Goal: Task Accomplishment & Management: Manage account settings

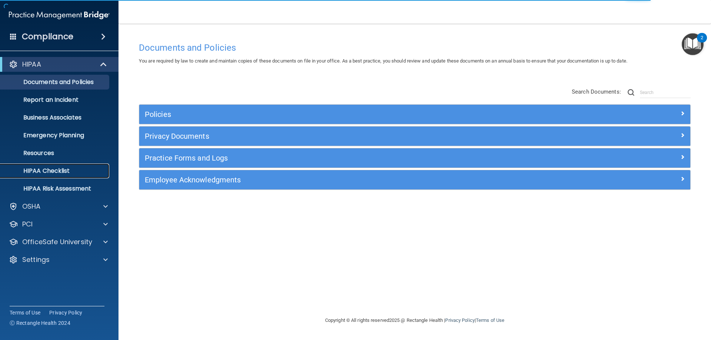
click at [70, 172] on p "HIPAA Checklist" at bounding box center [55, 170] width 101 height 7
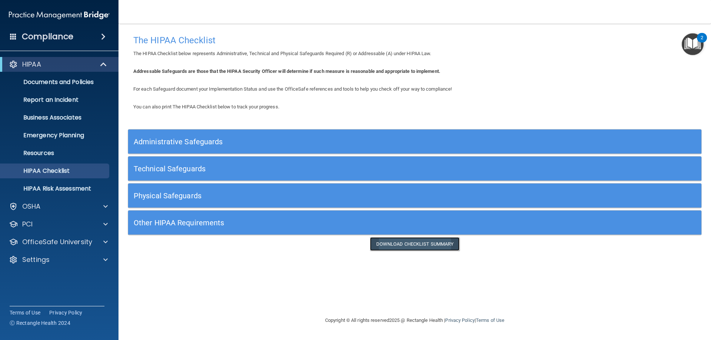
click at [443, 247] on link "Download Checklist Summary" at bounding box center [415, 244] width 90 height 14
click at [182, 142] on h5 "Administrative Safeguards" at bounding box center [343, 142] width 419 height 8
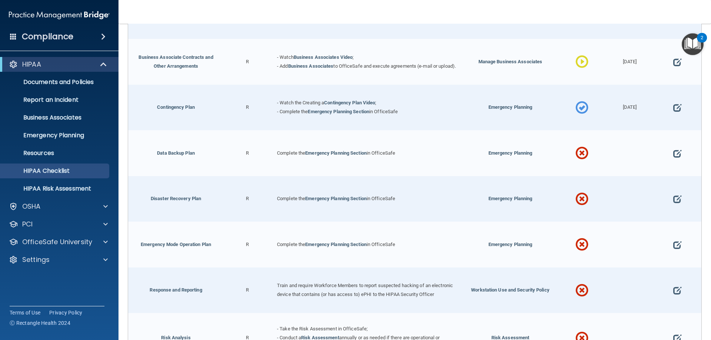
scroll to position [222, 0]
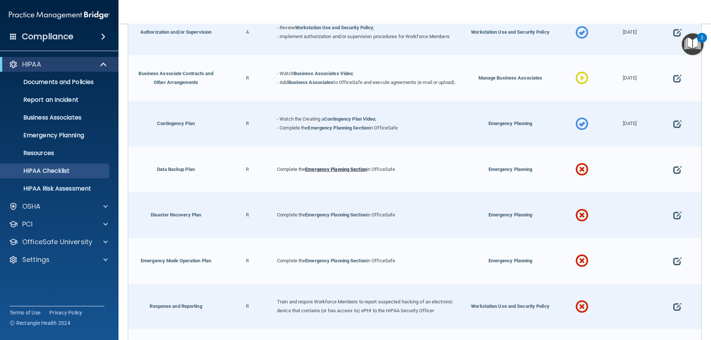
click at [329, 172] on link "Emergency Planning Section" at bounding box center [335, 170] width 61 height 6
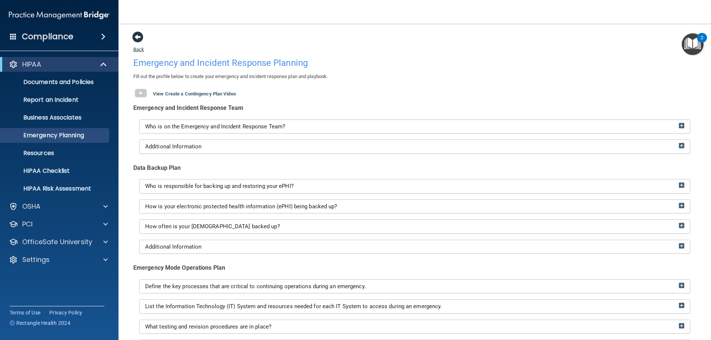
click at [138, 36] on span at bounding box center [137, 36] width 11 height 11
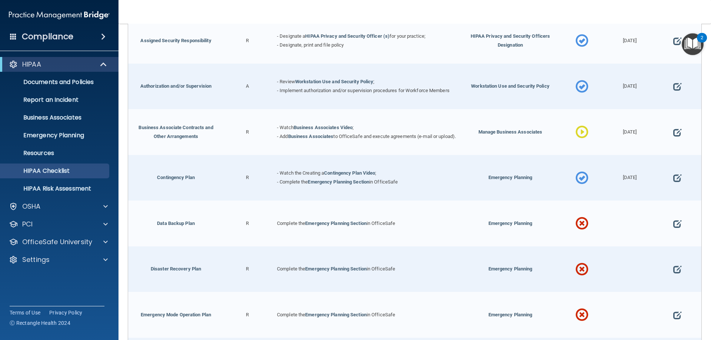
scroll to position [185, 0]
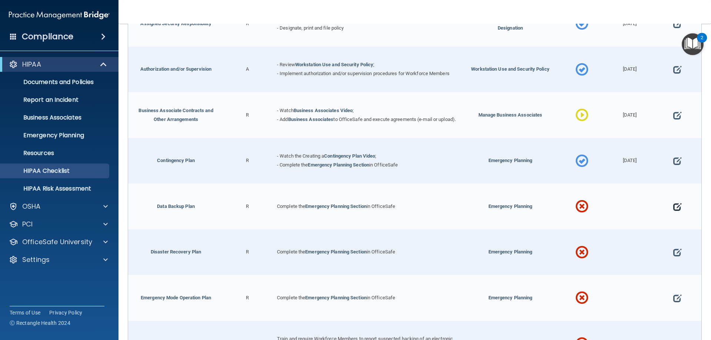
click at [673, 209] on span at bounding box center [677, 206] width 8 height 23
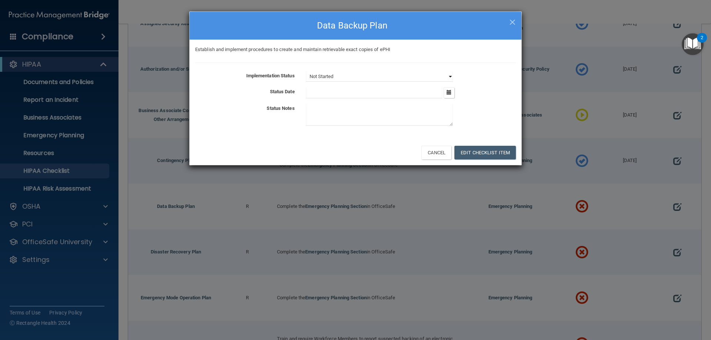
click at [449, 77] on select "Not Started In Progress Completed" at bounding box center [379, 76] width 147 height 10
select select "completed"
click at [306, 71] on select "Not Started In Progress Completed" at bounding box center [379, 76] width 147 height 10
click at [450, 92] on icon "button" at bounding box center [448, 92] width 5 height 5
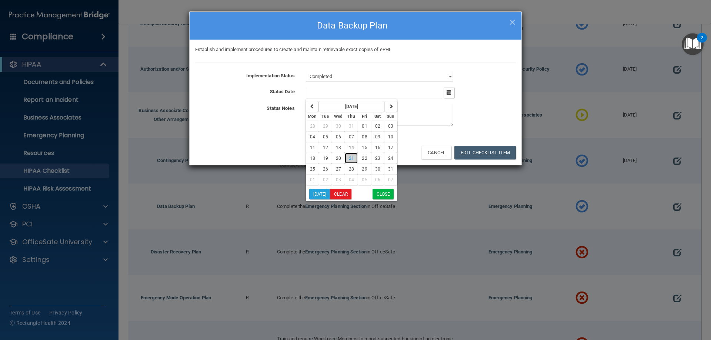
click at [353, 159] on span "21" at bounding box center [351, 158] width 5 height 5
type input "8/21/25"
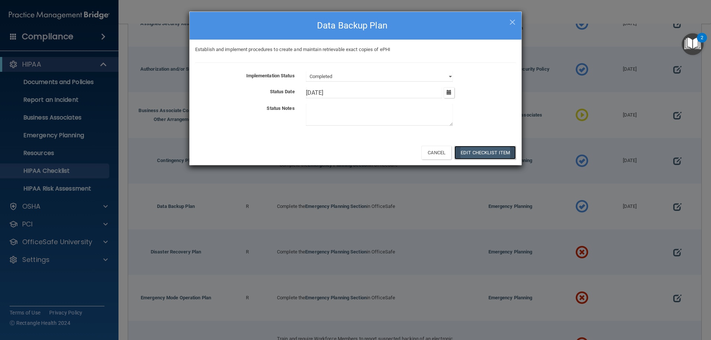
click at [482, 154] on button "Edit Checklist Item" at bounding box center [484, 153] width 61 height 14
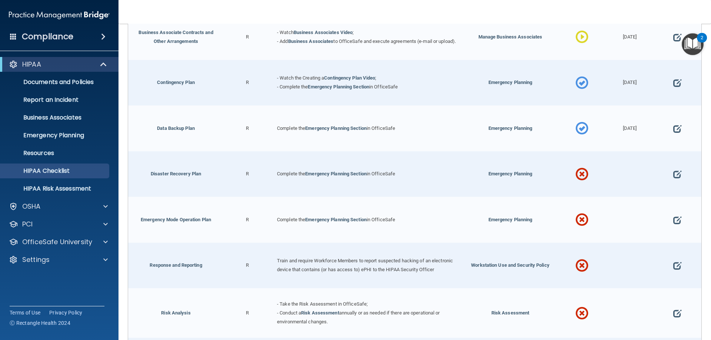
scroll to position [296, 0]
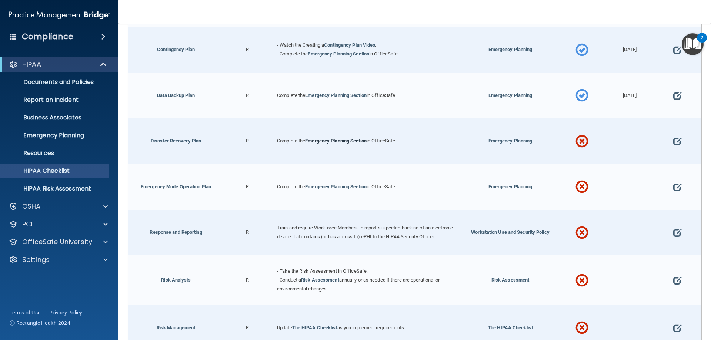
click at [357, 144] on link "Emergency Planning Section" at bounding box center [335, 141] width 61 height 6
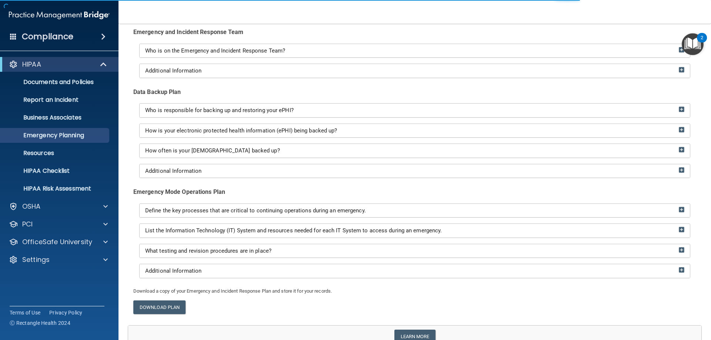
scroll to position [111, 0]
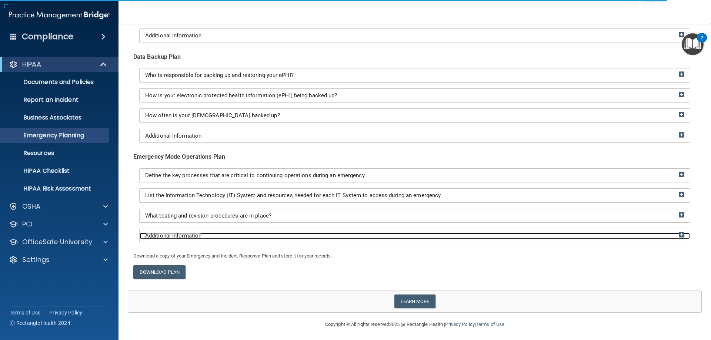
click at [678, 236] on img at bounding box center [681, 235] width 6 height 6
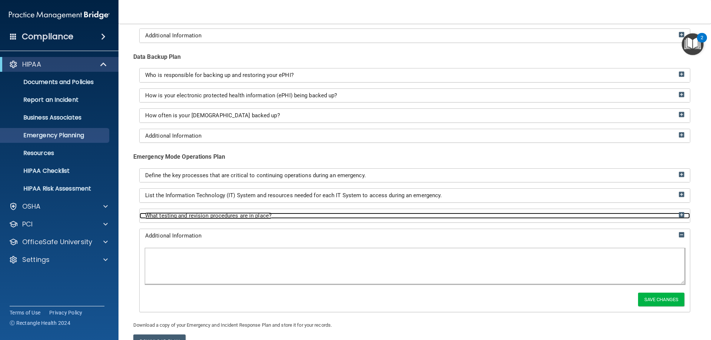
click at [678, 215] on img at bounding box center [681, 215] width 6 height 6
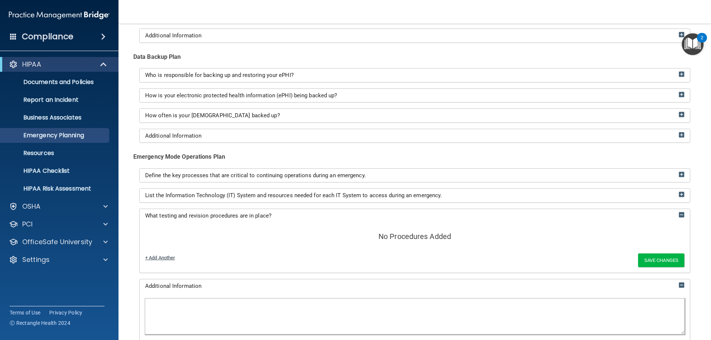
click at [161, 257] on link "+ Add Another" at bounding box center [160, 258] width 30 height 6
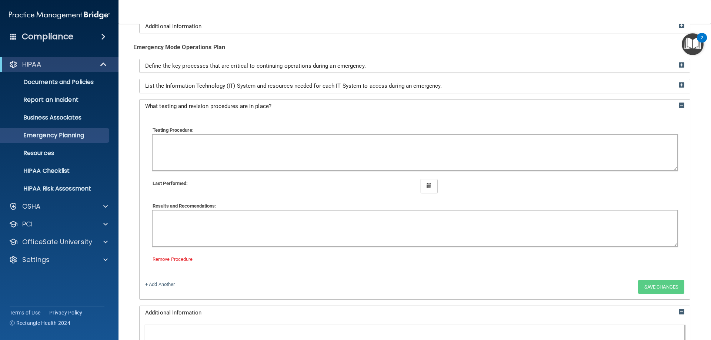
scroll to position [222, 0]
click at [210, 215] on textarea at bounding box center [414, 227] width 524 height 36
click at [169, 131] on b "Testing Procedure:" at bounding box center [172, 129] width 41 height 6
click at [168, 134] on textarea at bounding box center [414, 151] width 524 height 36
click at [188, 258] on link "Remove Procedure" at bounding box center [172, 258] width 40 height 6
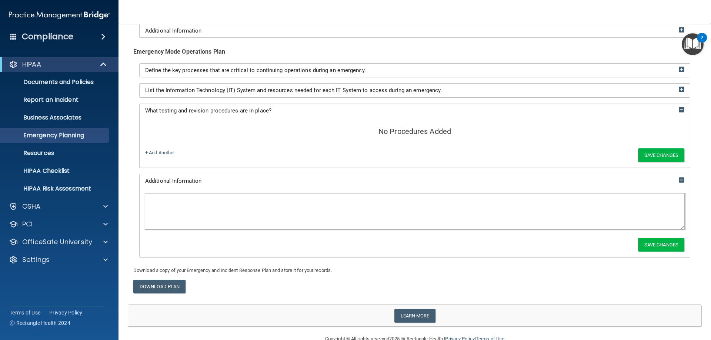
scroll to position [179, 0]
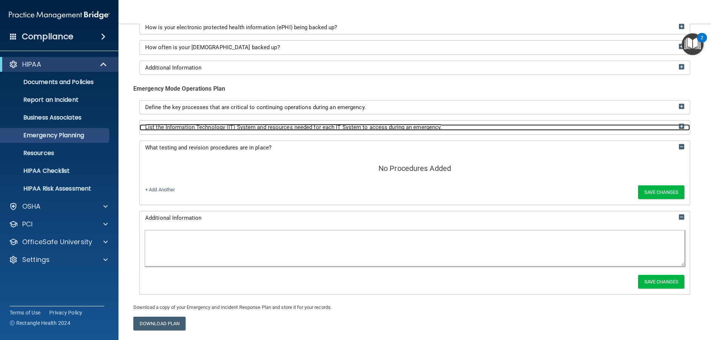
click at [678, 127] on img at bounding box center [681, 127] width 6 height 6
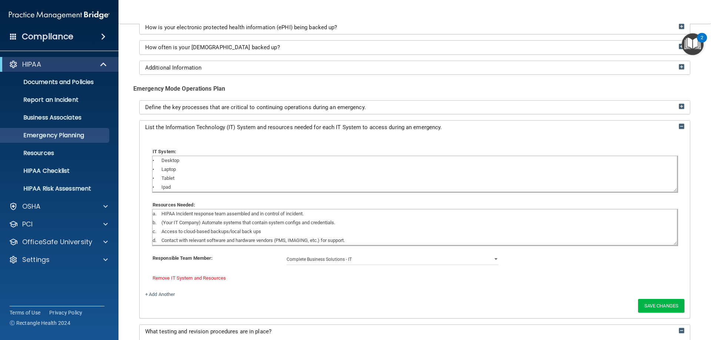
drag, startPoint x: 177, startPoint y: 187, endPoint x: 126, endPoint y: 191, distance: 51.3
click at [126, 191] on main "Back Emergency and Incident Response Planning Fill out the profile below to cre…" at bounding box center [414, 182] width 592 height 316
click at [198, 187] on textarea "• Desktop • Laptop • Tablet • Ipad" at bounding box center [414, 174] width 524 height 36
click at [206, 183] on textarea "• Desktop • Laptop • Tablet • Ipad" at bounding box center [414, 174] width 524 height 36
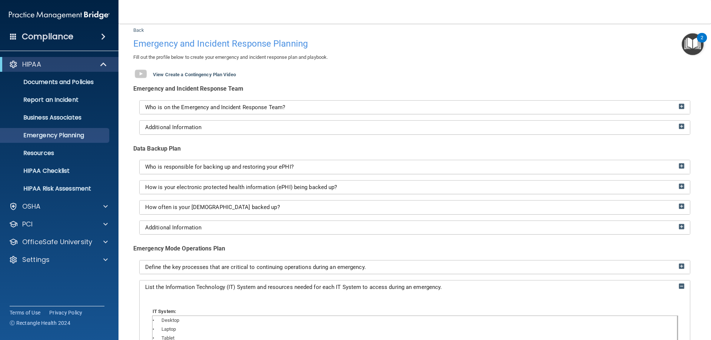
scroll to position [0, 0]
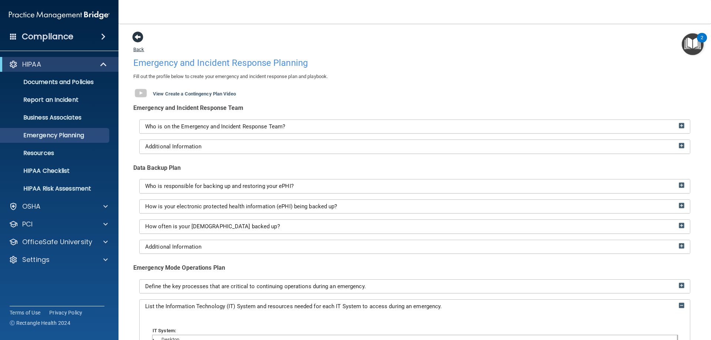
click at [138, 37] on span at bounding box center [137, 36] width 11 height 11
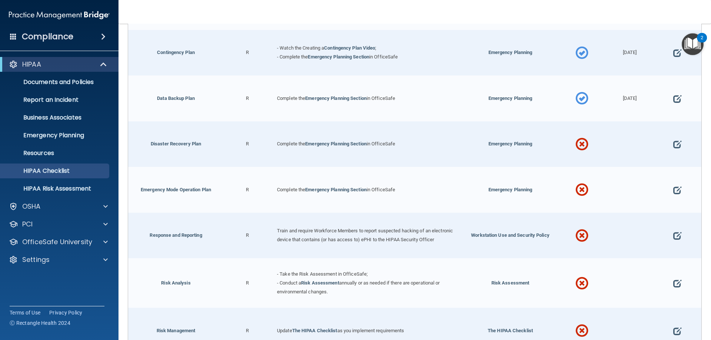
scroll to position [296, 0]
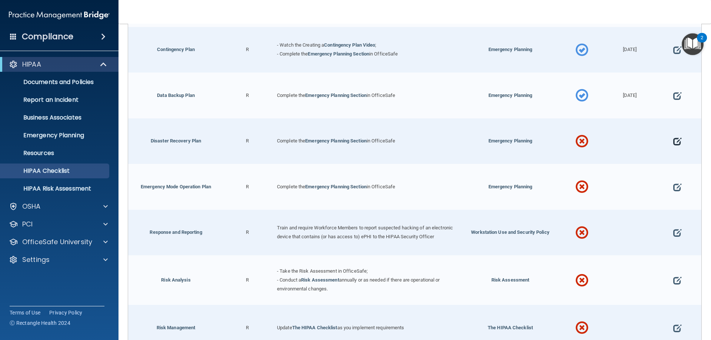
click at [673, 144] on span at bounding box center [677, 141] width 8 height 23
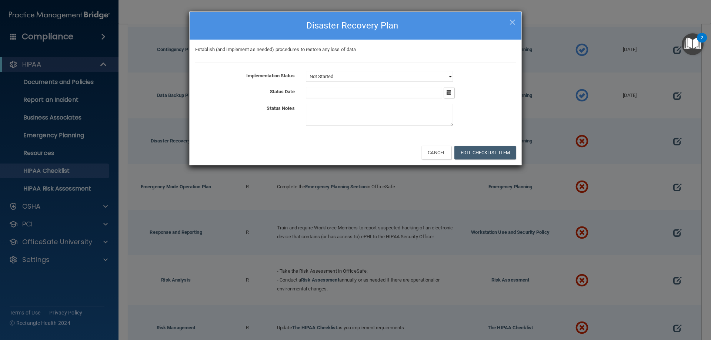
click at [358, 74] on select "Not Started In Progress Completed" at bounding box center [379, 76] width 147 height 10
select select "completed"
click at [306, 71] on select "Not Started In Progress Completed" at bounding box center [379, 76] width 147 height 10
click at [448, 93] on icon "button" at bounding box center [448, 92] width 5 height 5
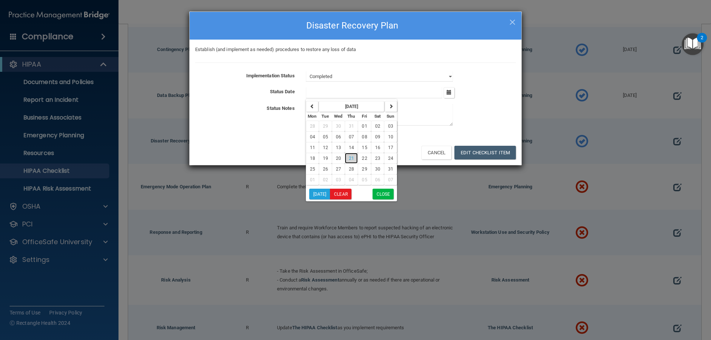
click at [351, 158] on span "21" at bounding box center [351, 158] width 5 height 5
type input "[DATE]"
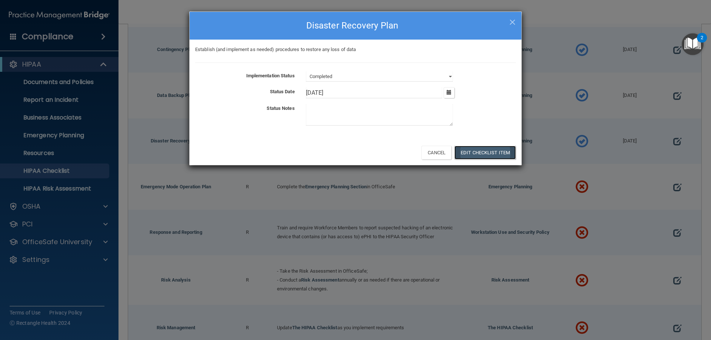
click at [500, 155] on button "Edit Checklist Item" at bounding box center [484, 153] width 61 height 14
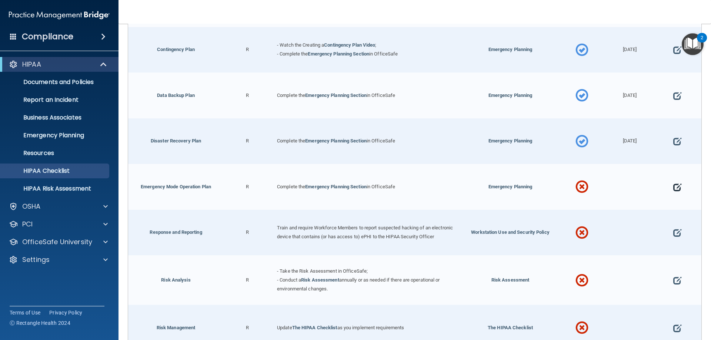
click at [673, 190] on span at bounding box center [677, 187] width 8 height 23
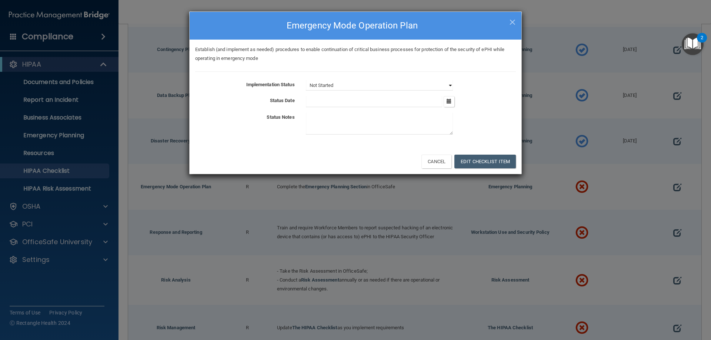
drag, startPoint x: 389, startPoint y: 83, endPoint x: 386, endPoint y: 87, distance: 5.5
click at [389, 83] on select "Not Started In Progress Completed" at bounding box center [379, 85] width 147 height 10
select select "completed"
click at [306, 80] on select "Not Started In Progress Completed" at bounding box center [379, 85] width 147 height 10
click at [450, 104] on button "button" at bounding box center [448, 101] width 11 height 11
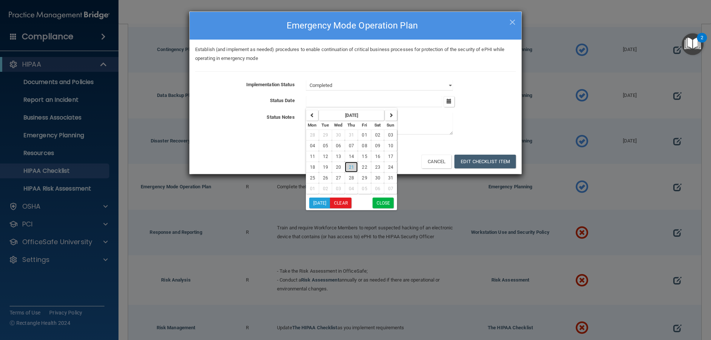
click at [351, 167] on span "21" at bounding box center [351, 167] width 5 height 5
type input "8/21/25"
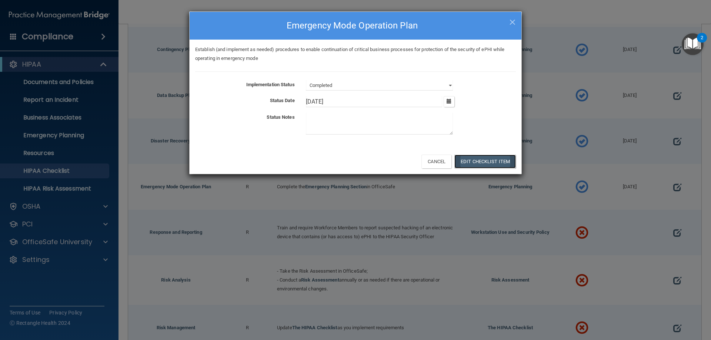
click at [495, 166] on button "Edit Checklist Item" at bounding box center [484, 162] width 61 height 14
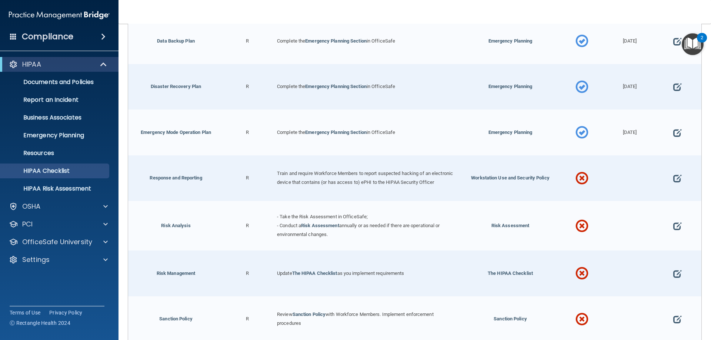
scroll to position [407, 0]
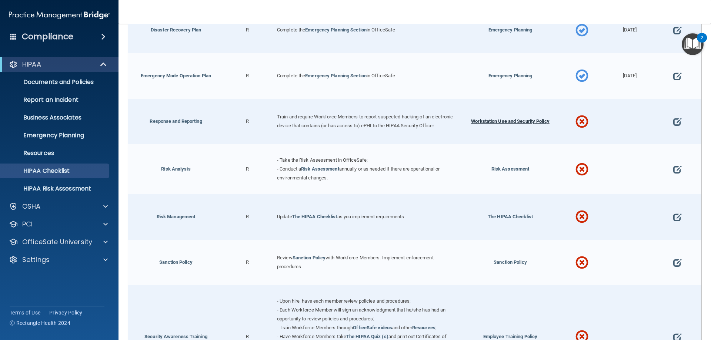
click at [507, 124] on span "Workstation Use and Security Policy" at bounding box center [510, 121] width 78 height 6
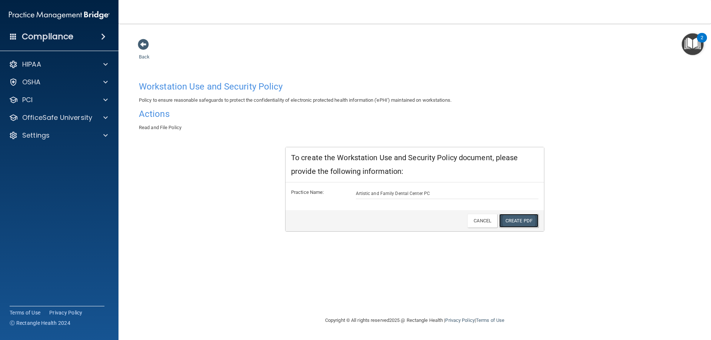
click at [519, 220] on link "Create PDF" at bounding box center [518, 221] width 39 height 14
click at [142, 43] on span at bounding box center [143, 44] width 11 height 11
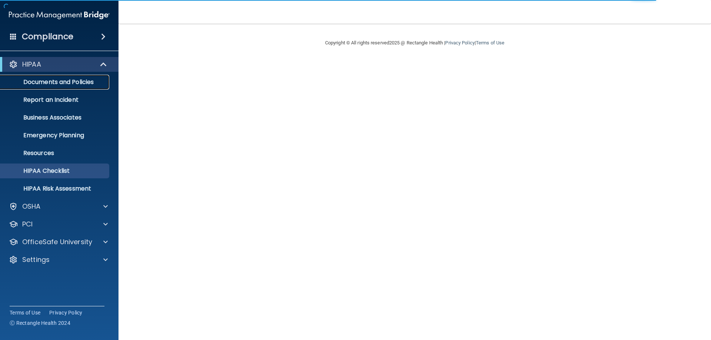
click at [73, 87] on link "Documents and Policies" at bounding box center [51, 82] width 117 height 15
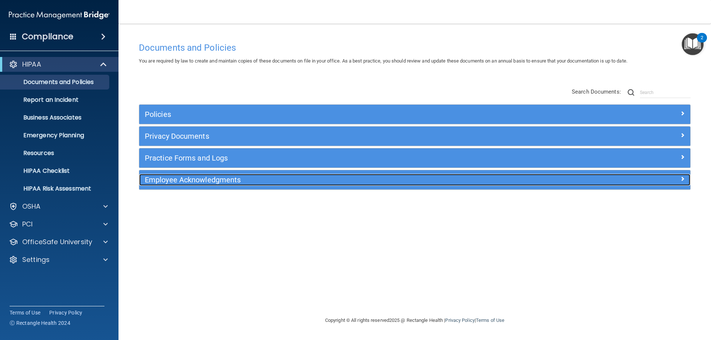
click at [187, 180] on h5 "Employee Acknowledgments" at bounding box center [346, 180] width 402 height 8
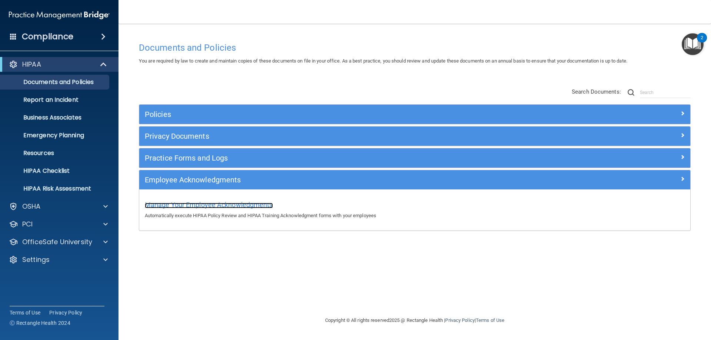
click at [224, 206] on span "Manage Your Employee Acknowledgments" at bounding box center [209, 205] width 128 height 8
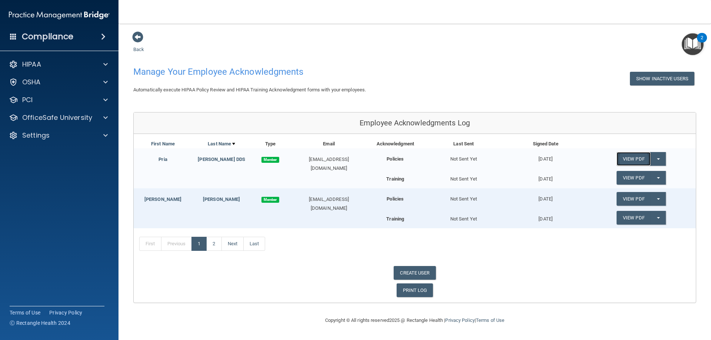
click at [644, 162] on link "View PDF" at bounding box center [633, 159] width 34 height 14
click at [136, 37] on span at bounding box center [137, 36] width 11 height 11
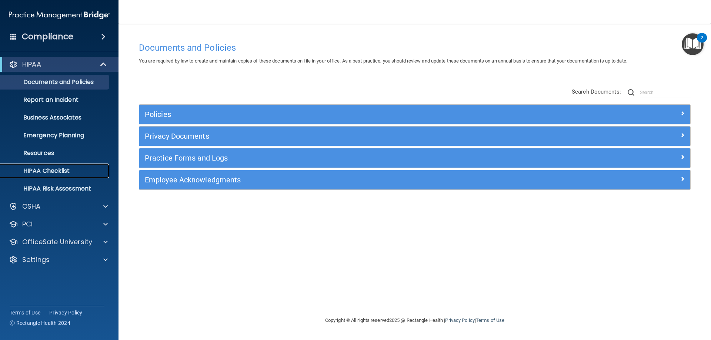
click at [46, 171] on p "HIPAA Checklist" at bounding box center [55, 170] width 101 height 7
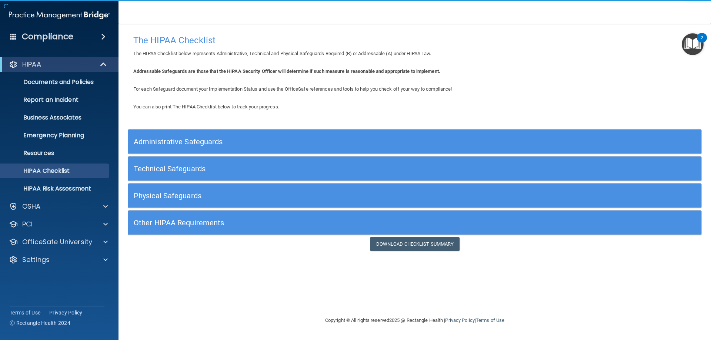
click at [197, 148] on div "Administrative Safeguards" at bounding box center [343, 141] width 430 height 17
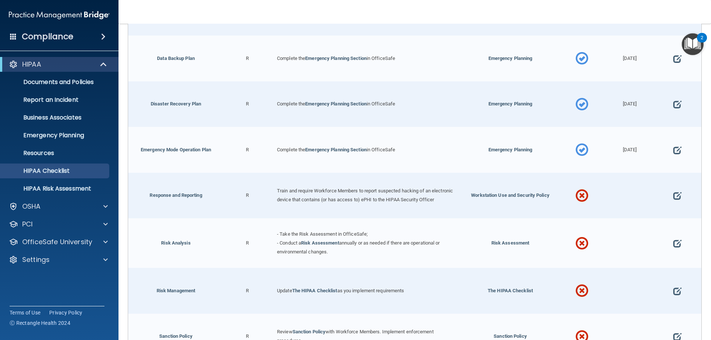
scroll to position [407, 0]
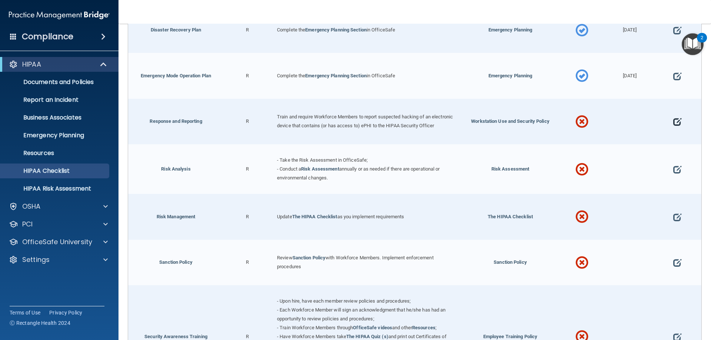
click at [673, 123] on span at bounding box center [677, 122] width 8 height 23
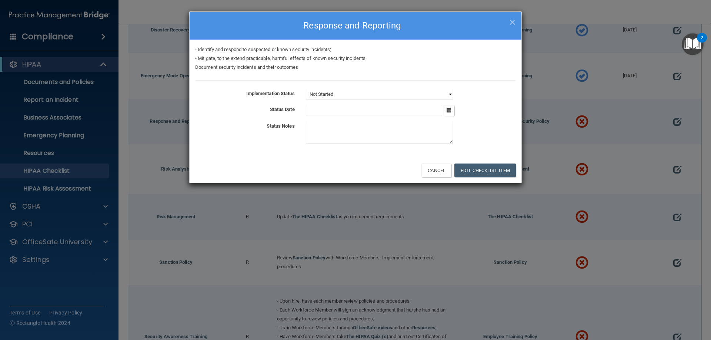
click at [386, 95] on select "Not Started In Progress Completed" at bounding box center [379, 94] width 147 height 10
select select "completed"
click at [306, 89] on select "Not Started In Progress Completed" at bounding box center [379, 94] width 147 height 10
click at [450, 112] on icon "button" at bounding box center [448, 110] width 5 height 5
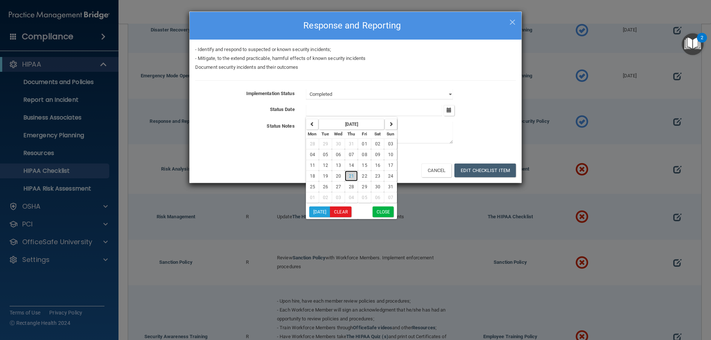
click at [350, 177] on span "21" at bounding box center [351, 176] width 5 height 5
type input "[DATE]"
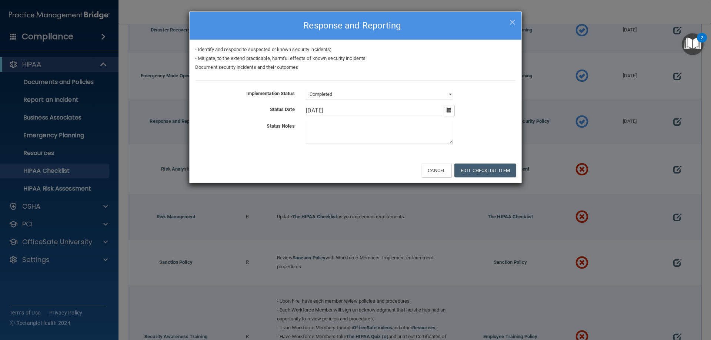
click at [379, 137] on textarea at bounding box center [379, 133] width 147 height 22
type textarea "e"
type textarea "Each team member has signed the policy."
click at [473, 175] on button "Edit Checklist Item" at bounding box center [484, 171] width 61 height 14
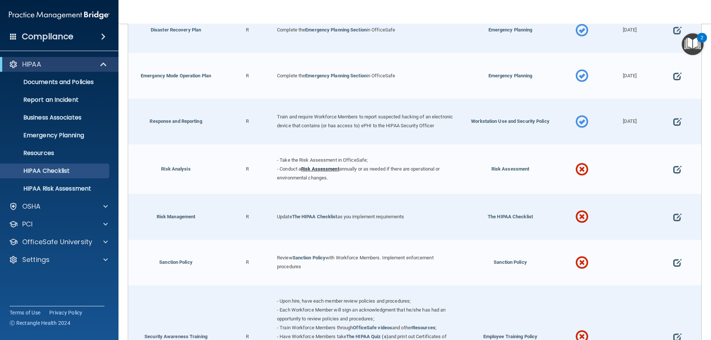
click at [319, 172] on link "Risk Assessment" at bounding box center [320, 169] width 38 height 6
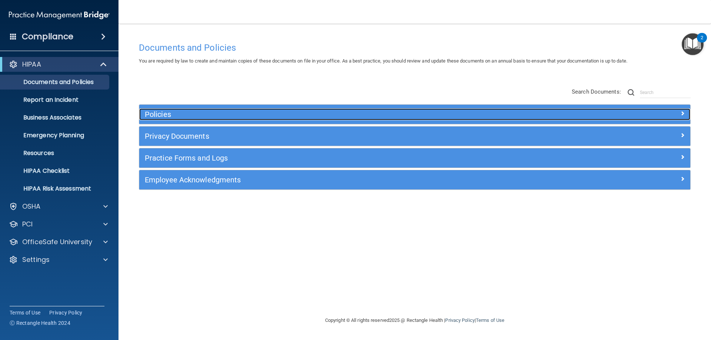
click at [164, 117] on h5 "Policies" at bounding box center [346, 114] width 402 height 8
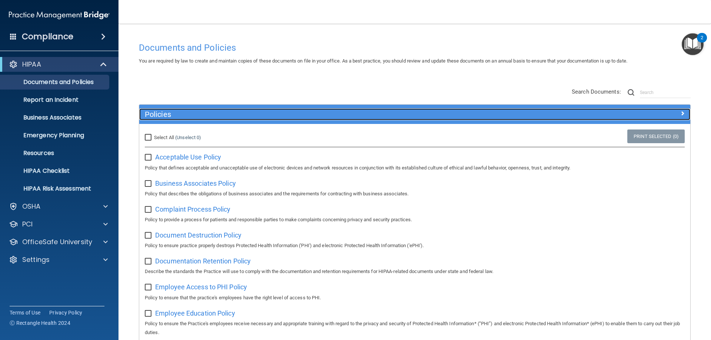
click at [165, 115] on h5 "Policies" at bounding box center [346, 114] width 402 height 8
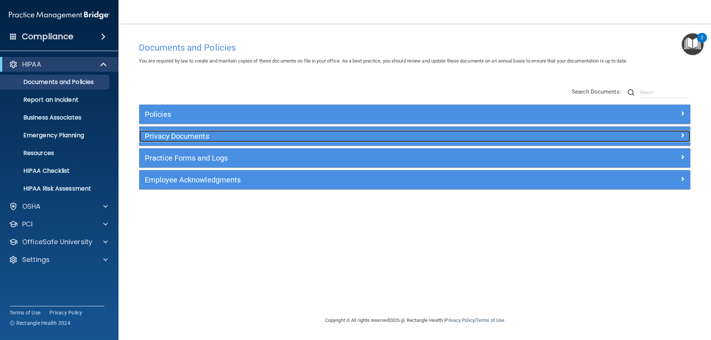
click at [170, 138] on h5 "Privacy Documents" at bounding box center [346, 136] width 402 height 8
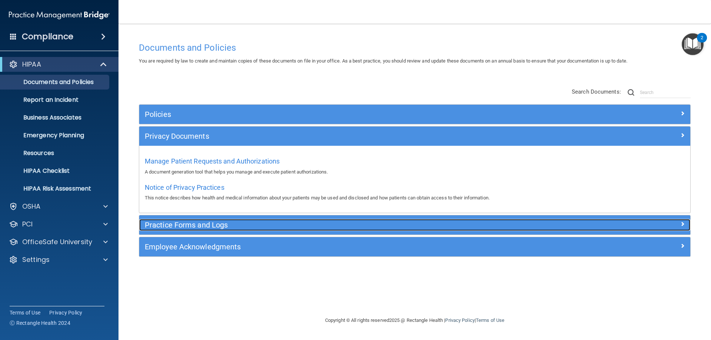
click at [197, 226] on h5 "Practice Forms and Logs" at bounding box center [346, 225] width 402 height 8
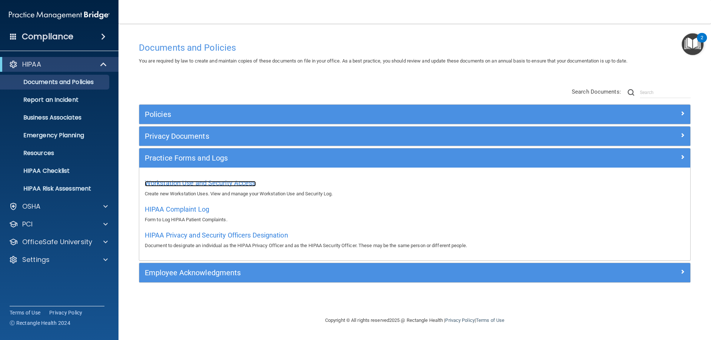
click at [225, 184] on span "Workstation Use and Security Access" at bounding box center [200, 183] width 111 height 8
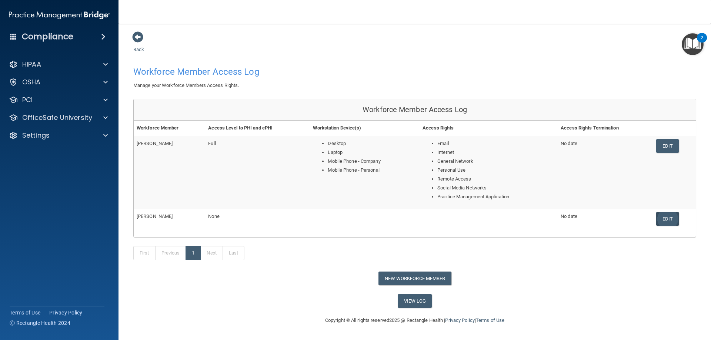
click at [671, 221] on link "Edit" at bounding box center [667, 219] width 23 height 14
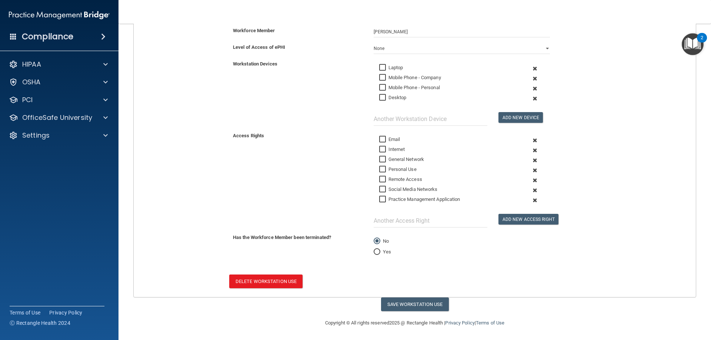
scroll to position [129, 0]
click at [287, 281] on button "Delete Workstation Use" at bounding box center [265, 281] width 73 height 14
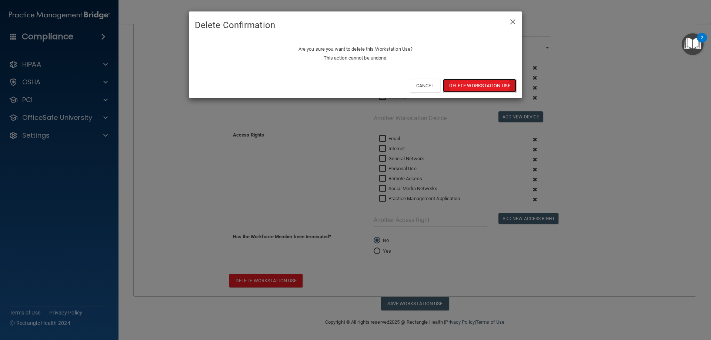
click at [499, 83] on button "Delete Workstation Use" at bounding box center [479, 86] width 73 height 14
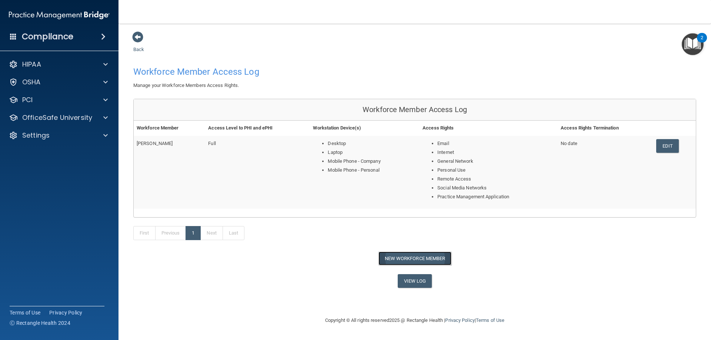
click at [441, 260] on button "New Workforce Member" at bounding box center [414, 259] width 73 height 14
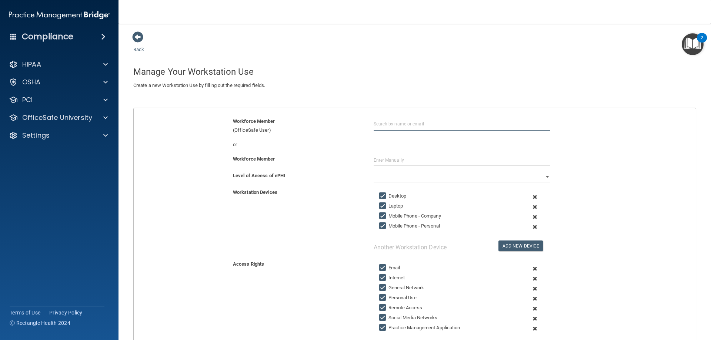
click at [393, 125] on input "text" at bounding box center [461, 124] width 176 height 14
type input "e"
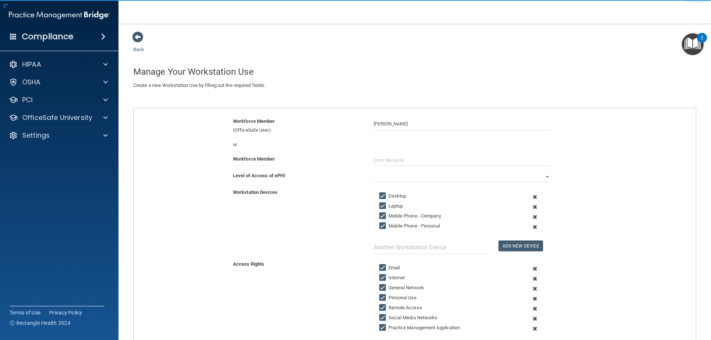
click at [399, 140] on div "or" at bounding box center [414, 144] width 573 height 9
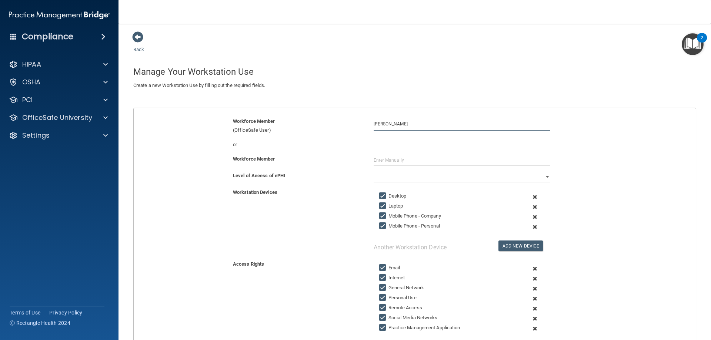
click at [407, 125] on input "Elizabeth H" at bounding box center [461, 124] width 176 height 14
click at [422, 125] on input "Elizabeth Hightower" at bounding box center [461, 124] width 176 height 14
drag, startPoint x: 410, startPoint y: 124, endPoint x: 400, endPoint y: 126, distance: 9.9
click at [399, 126] on input "Elizabeth Hightower" at bounding box center [461, 124] width 176 height 14
click at [430, 123] on input "Elizabeth Hightower" at bounding box center [461, 124] width 176 height 14
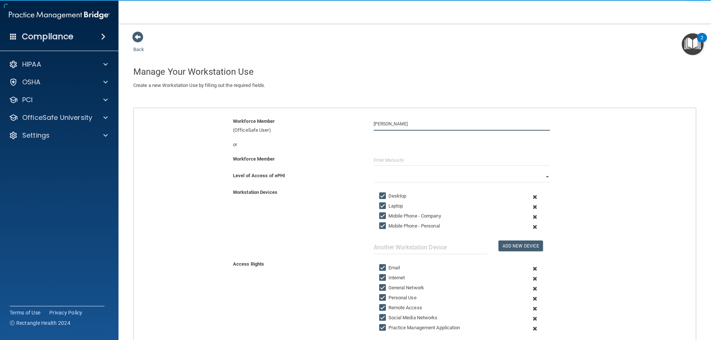
type input "Elizabeth Hightower"
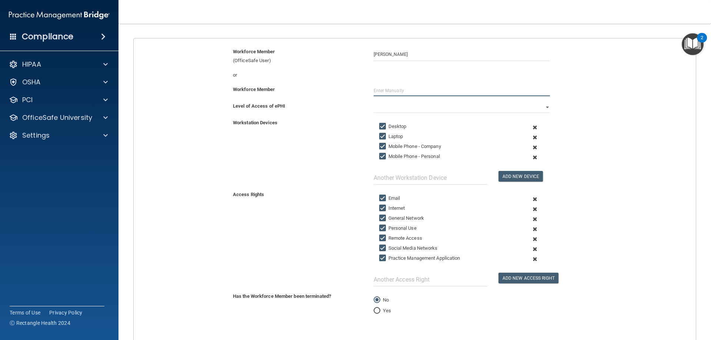
scroll to position [74, 0]
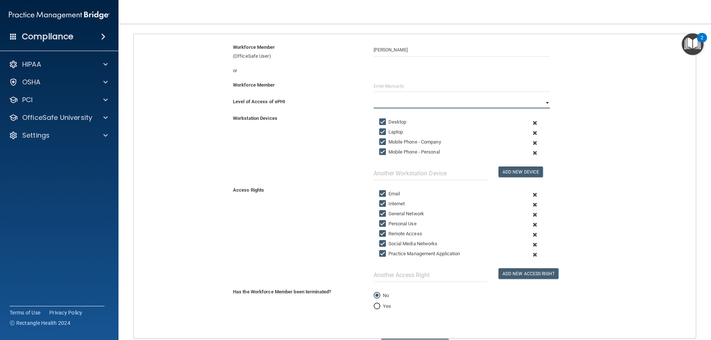
click at [438, 103] on select "Full Limited None" at bounding box center [461, 102] width 176 height 11
click at [373, 97] on select "Full Limited None" at bounding box center [461, 102] width 176 height 11
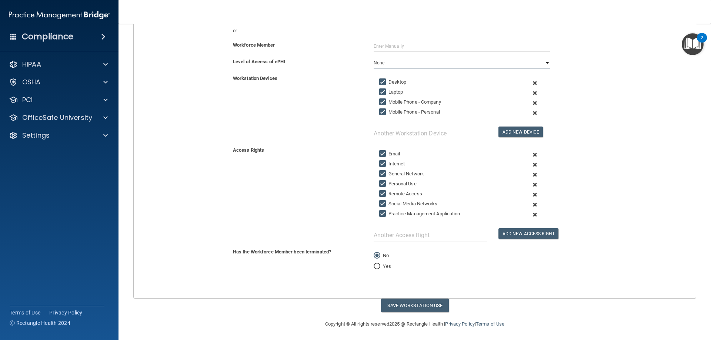
scroll to position [116, 0]
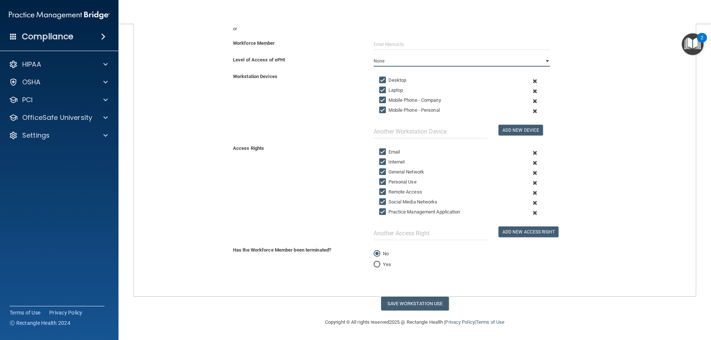
click at [429, 61] on select "Full Limited None" at bounding box center [461, 61] width 176 height 11
click at [373, 56] on select "Full Limited None" at bounding box center [461, 61] width 176 height 11
click at [386, 61] on select "Full Limited None" at bounding box center [461, 61] width 176 height 11
select select "1"
click at [373, 56] on select "Full Limited None" at bounding box center [461, 61] width 176 height 11
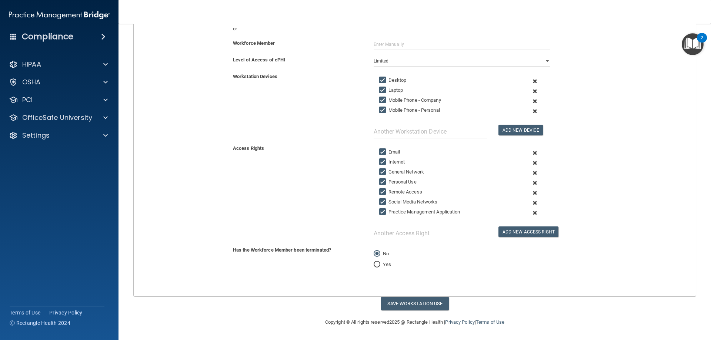
click at [381, 93] on input "Laptop" at bounding box center [383, 90] width 9 height 6
checkbox input "false"
click at [373, 44] on input "text" at bounding box center [461, 44] width 176 height 11
click at [381, 192] on input "Remote Access" at bounding box center [383, 192] width 9 height 6
checkbox input "false"
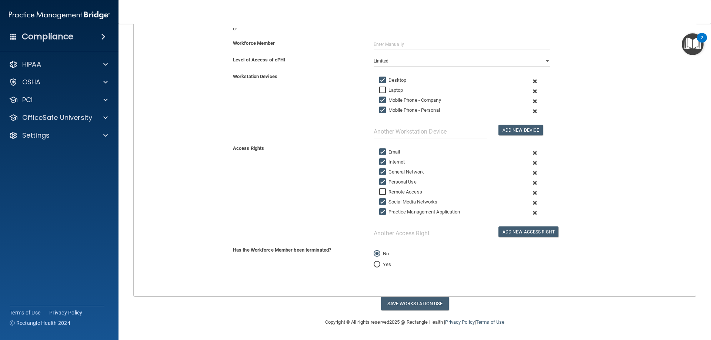
click at [380, 202] on input "Social Media Networks" at bounding box center [383, 202] width 9 height 6
checkbox input "false"
click at [381, 212] on input "Practice Management Application" at bounding box center [383, 212] width 9 height 6
click at [379, 213] on input "Practice Management Application" at bounding box center [383, 212] width 9 height 6
checkbox input "true"
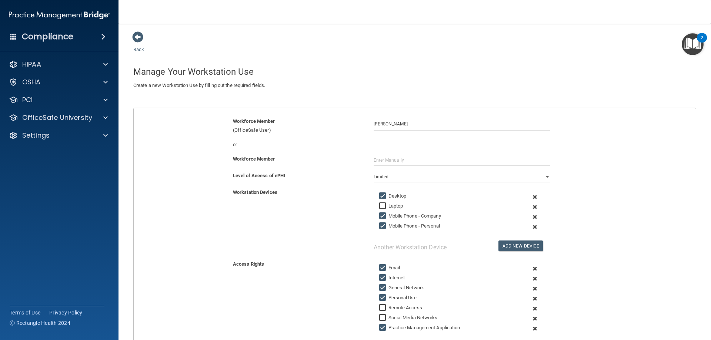
scroll to position [37, 0]
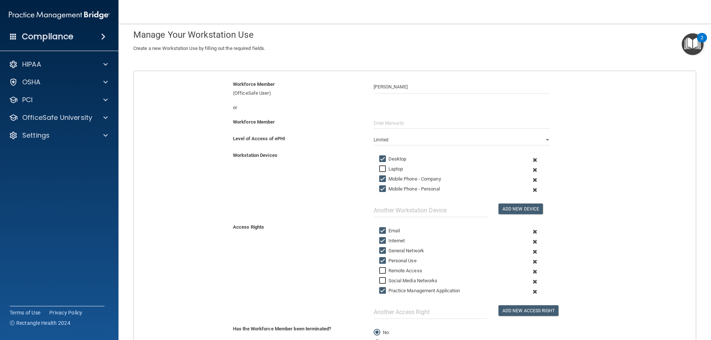
click at [381, 180] on input "Mobile Phone - Company" at bounding box center [383, 179] width 9 height 6
click at [380, 180] on input "Mobile Phone - Company" at bounding box center [383, 179] width 9 height 6
checkbox input "true"
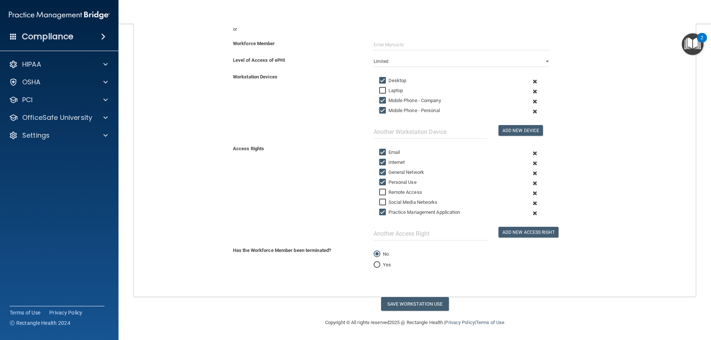
scroll to position [116, 0]
click at [524, 231] on button "Add New Access Right" at bounding box center [528, 232] width 60 height 11
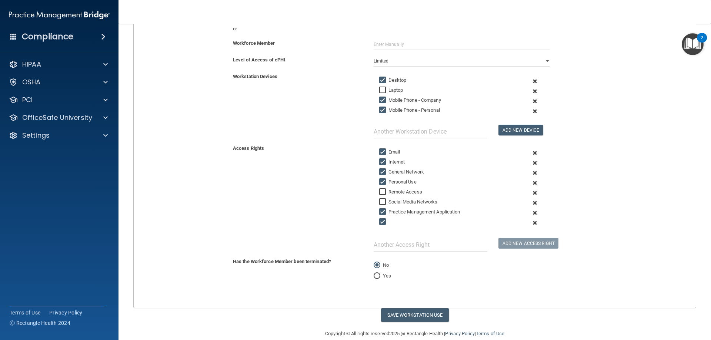
click at [532, 223] on span at bounding box center [535, 223] width 18 height 10
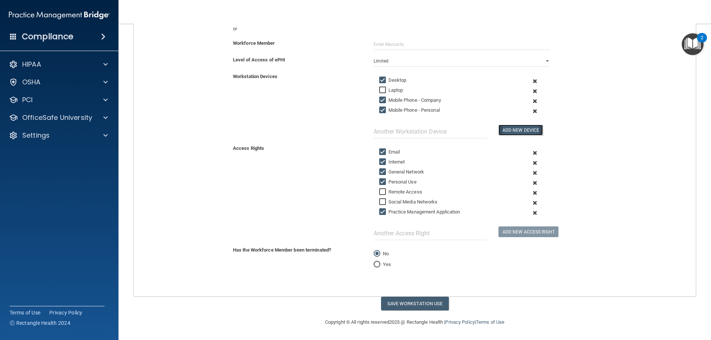
click at [531, 131] on button "Add New Device" at bounding box center [520, 130] width 44 height 11
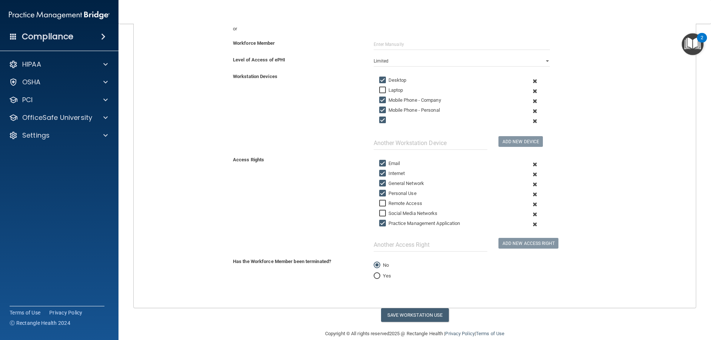
click at [421, 121] on div at bounding box center [446, 121] width 147 height 11
click at [393, 119] on div at bounding box center [446, 121] width 147 height 11
click at [530, 122] on span at bounding box center [535, 121] width 18 height 10
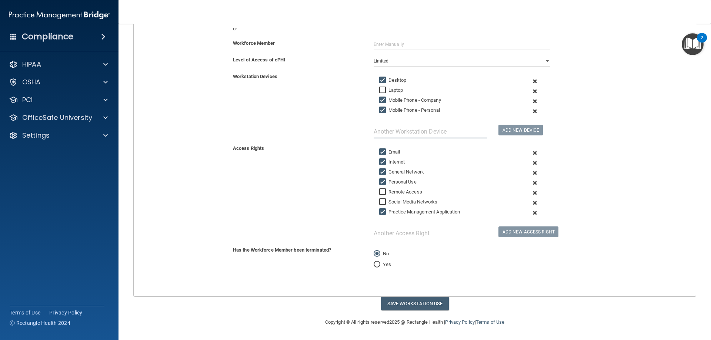
drag, startPoint x: 444, startPoint y: 130, endPoint x: 439, endPoint y: 135, distance: 7.3
click at [443, 132] on input "text" at bounding box center [430, 132] width 114 height 14
click at [426, 304] on button "Save Workstation Use" at bounding box center [415, 304] width 68 height 14
select select "? string:Limited ?"
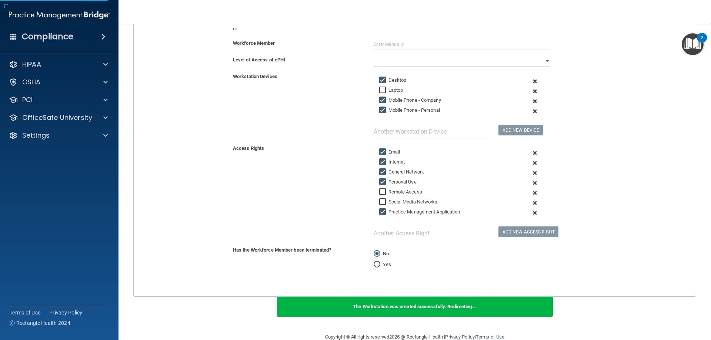
scroll to position [17, 0]
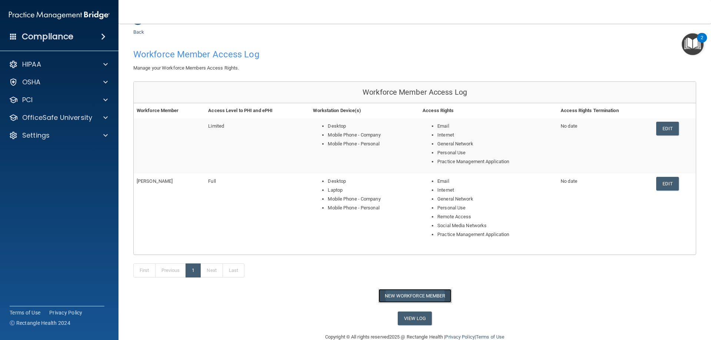
click at [433, 296] on button "New Workforce Member" at bounding box center [414, 296] width 73 height 14
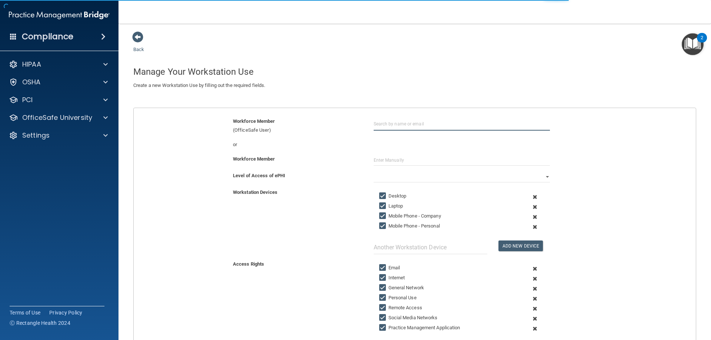
click at [432, 121] on input "text" at bounding box center [461, 124] width 176 height 14
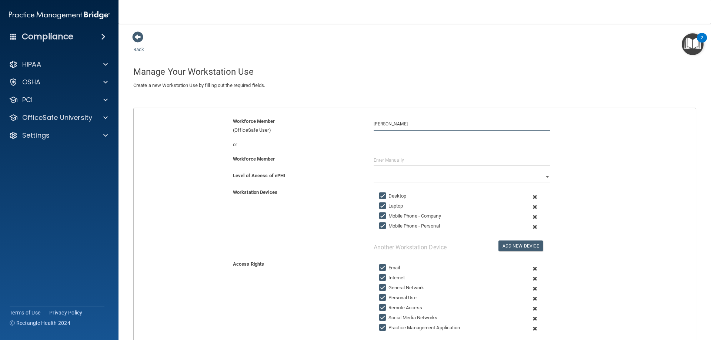
type input "Rever Renfro"
click at [378, 176] on select "Full Limited None" at bounding box center [461, 176] width 176 height 11
select select "1"
click at [373, 171] on select "Full Limited None" at bounding box center [461, 176] width 176 height 11
click at [381, 207] on input "Laptop" at bounding box center [383, 206] width 9 height 6
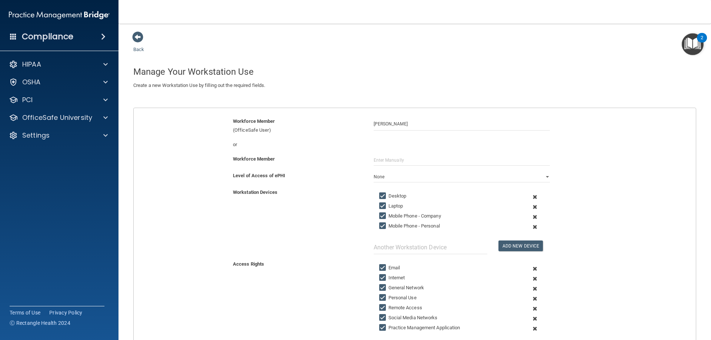
checkbox input "false"
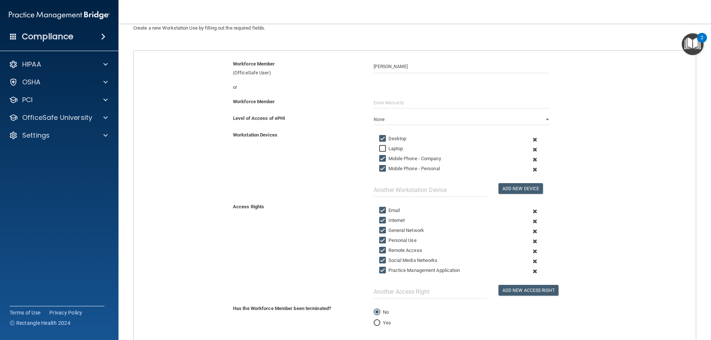
scroll to position [74, 0]
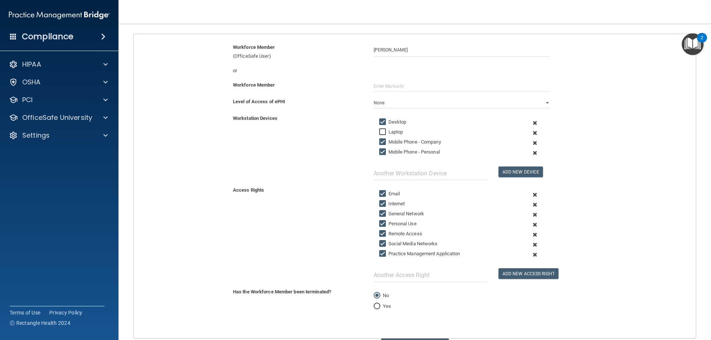
click at [379, 234] on input "Remote Access" at bounding box center [383, 234] width 9 height 6
checkbox input "false"
click at [381, 244] on input "Social Media Networks" at bounding box center [383, 244] width 9 height 6
checkbox input "false"
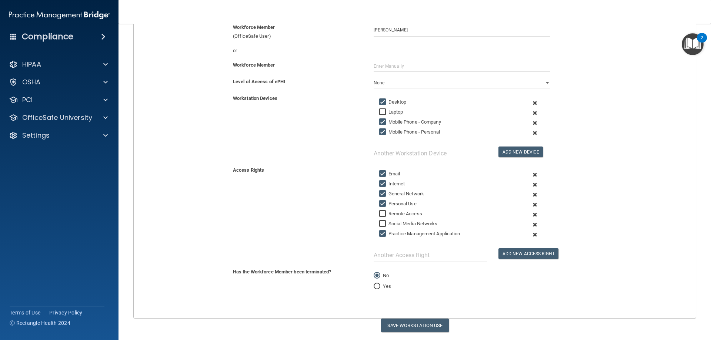
scroll to position [116, 0]
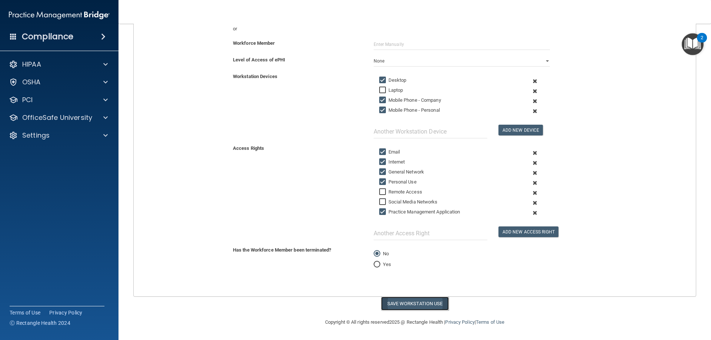
click at [426, 303] on button "Save Workstation Use" at bounding box center [415, 304] width 68 height 14
select select "? string:Limited ?"
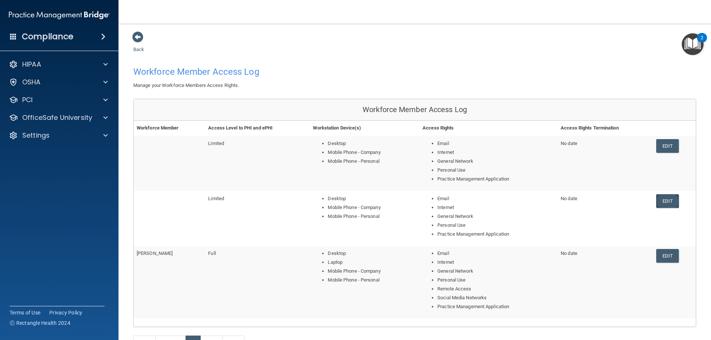
click at [658, 202] on link "Edit" at bounding box center [667, 201] width 23 height 14
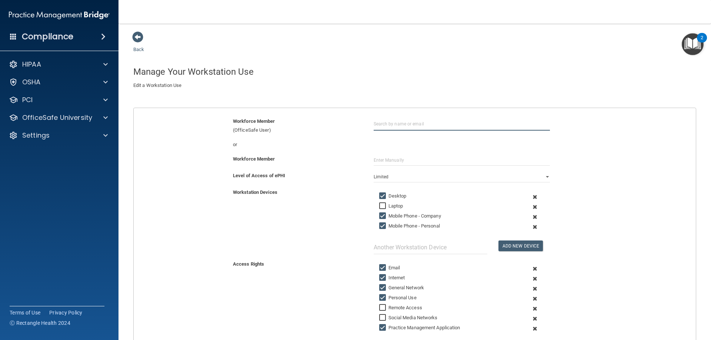
click at [390, 127] on input "text" at bounding box center [461, 124] width 176 height 14
type input "e"
click at [412, 167] on div "Elizabeth Hightower" at bounding box center [400, 170] width 36 height 6
type input "Elizabeth Hightower"
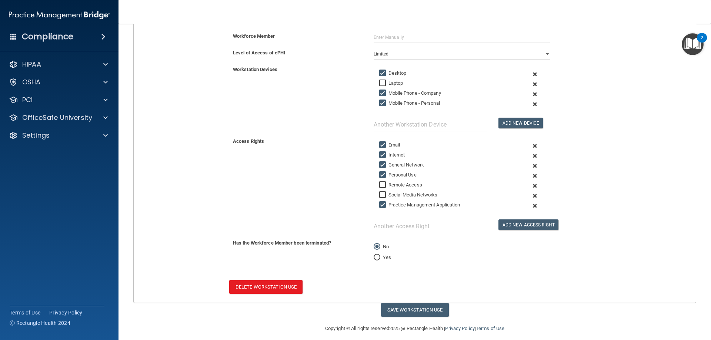
scroll to position [129, 0]
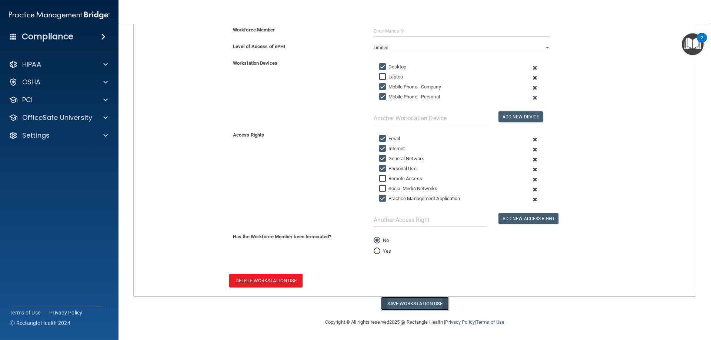
click at [413, 306] on button "Save Workstation Use" at bounding box center [415, 304] width 68 height 14
select select "? string:Limited ?"
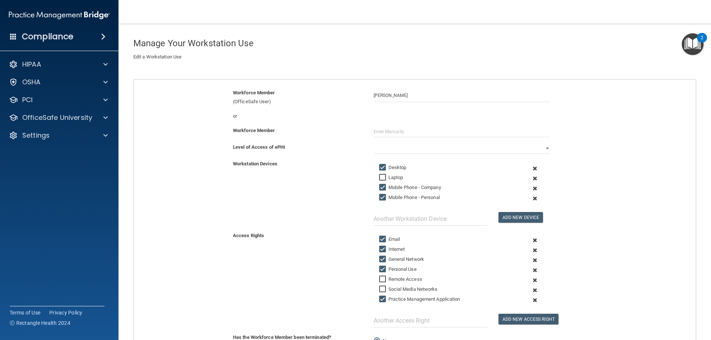
scroll to position [0, 0]
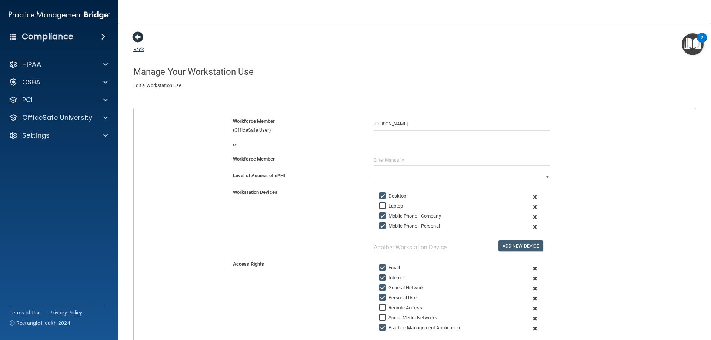
click at [134, 37] on span at bounding box center [137, 36] width 11 height 11
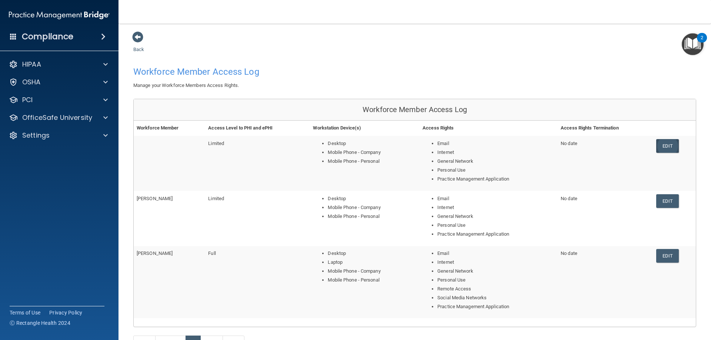
click at [670, 147] on link "Edit" at bounding box center [667, 146] width 23 height 14
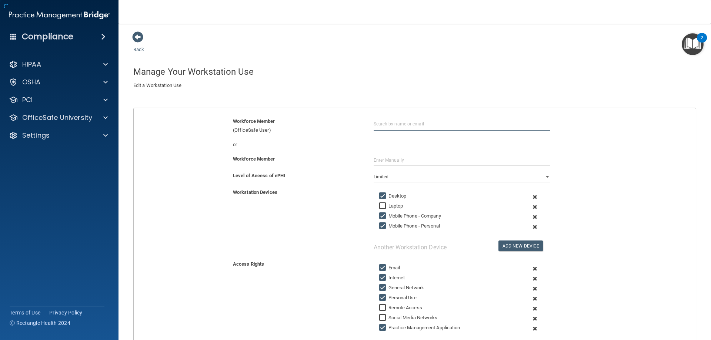
click at [456, 125] on input "text" at bounding box center [461, 124] width 176 height 14
click at [456, 125] on input "Rever" at bounding box center [461, 124] width 176 height 14
click at [445, 150] on div "revermariee@gmail.com Organization" at bounding box center [462, 151] width 160 height 13
type input "Rever Renfro"
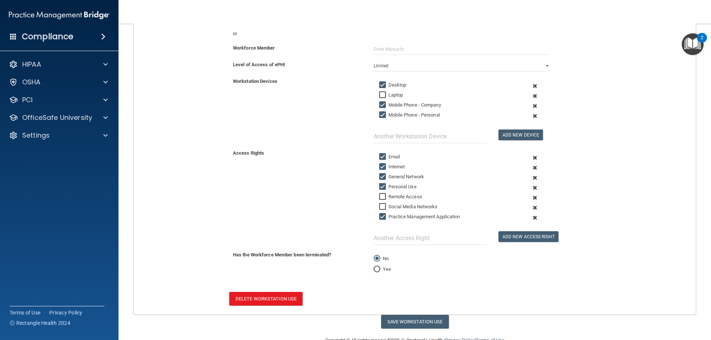
scroll to position [129, 0]
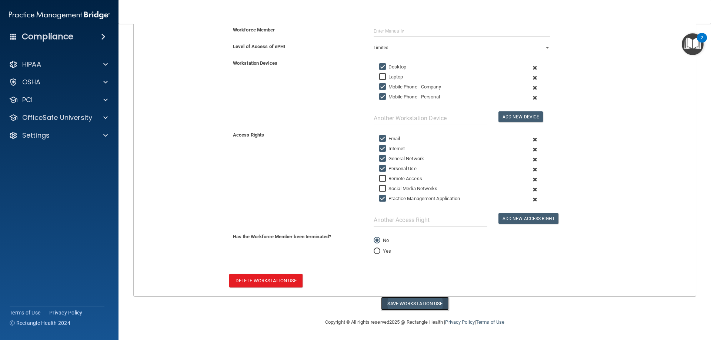
click at [428, 304] on button "Save Workstation Use" at bounding box center [415, 304] width 68 height 14
select select "? string:Limited ?"
